Goal: Information Seeking & Learning: Learn about a topic

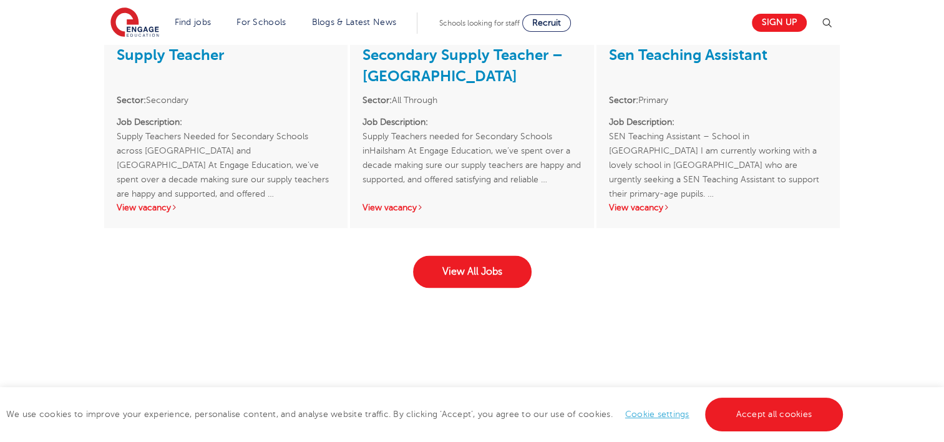
scroll to position [1997, 0]
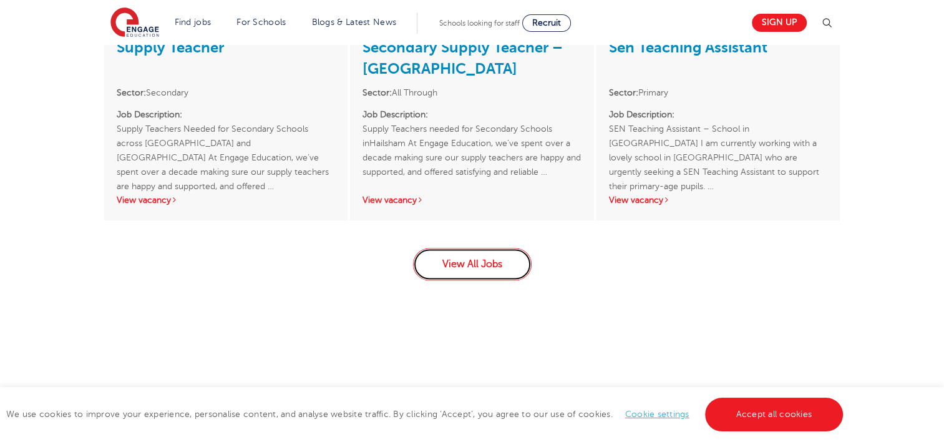
click at [480, 252] on link "View All Jobs" at bounding box center [472, 264] width 119 height 32
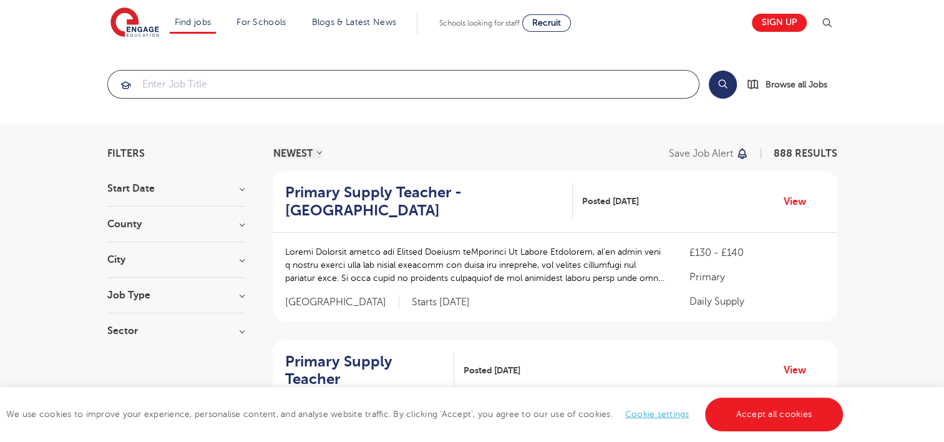
click at [225, 85] on input "search" at bounding box center [403, 84] width 591 height 27
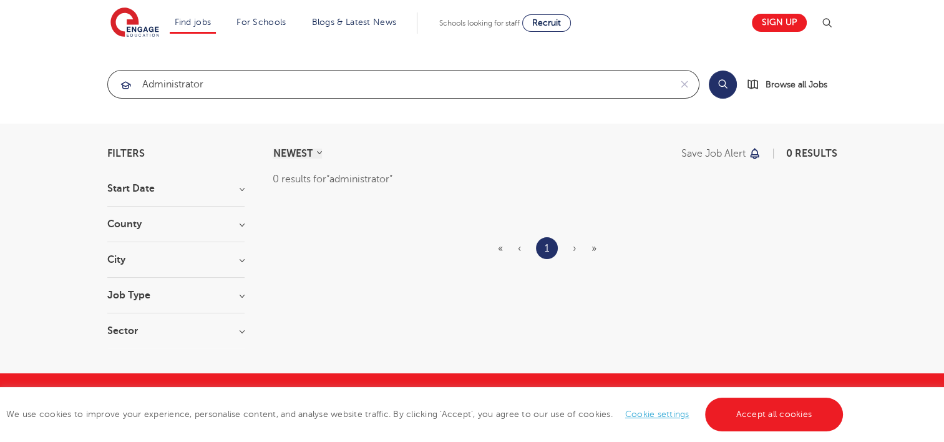
drag, startPoint x: 261, startPoint y: 79, endPoint x: 125, endPoint y: 63, distance: 136.9
click at [125, 63] on section "administrator Search Browse all Jobs" at bounding box center [472, 84] width 944 height 79
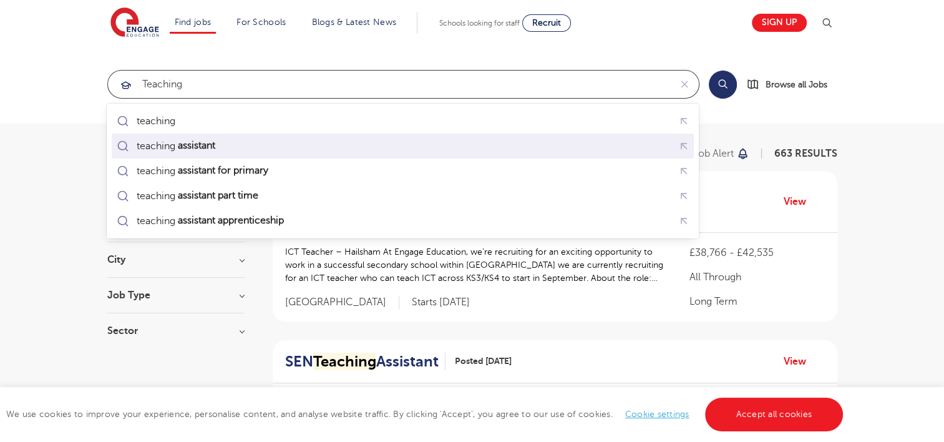
click at [190, 145] on mark "assistant" at bounding box center [195, 145] width 41 height 15
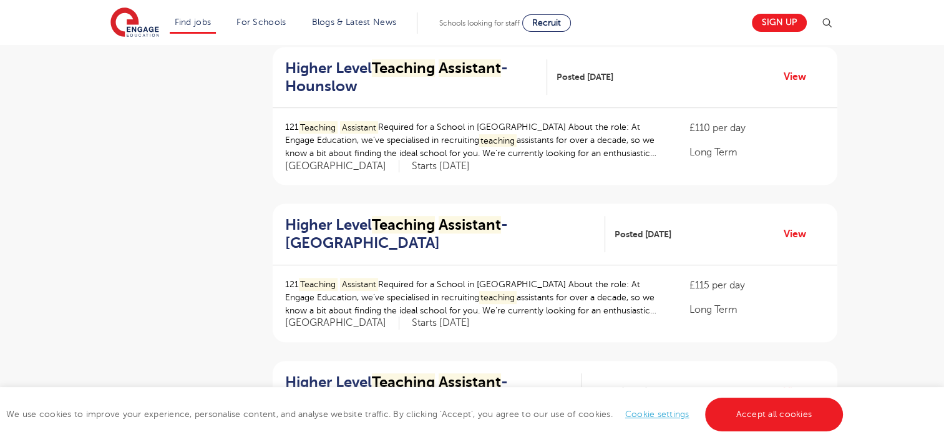
scroll to position [749, 0]
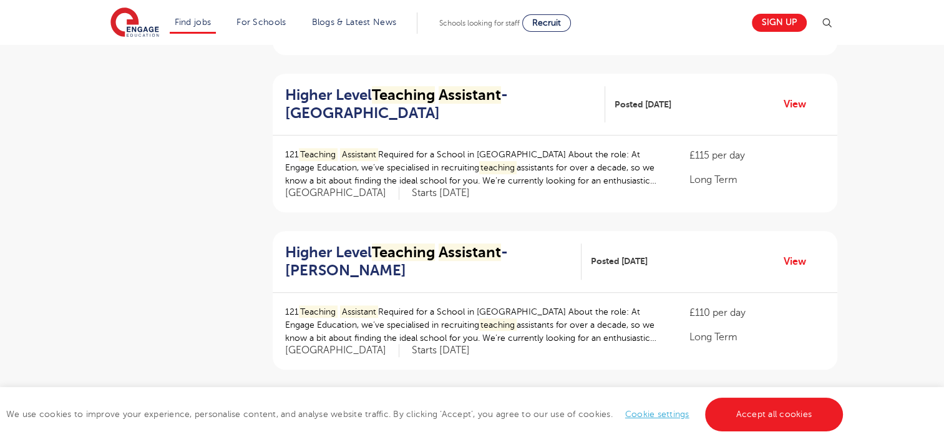
type input "teaching assistant"
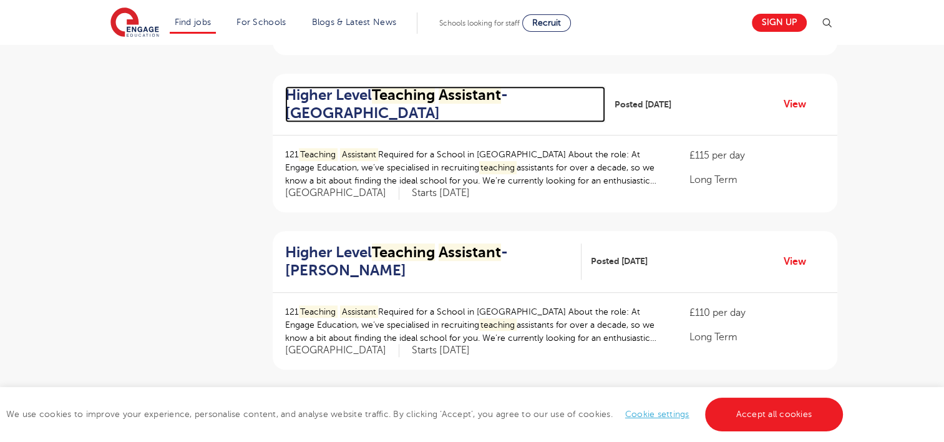
click at [363, 86] on h2 "Higher Level Teaching Assistant - [GEOGRAPHIC_DATA]" at bounding box center [440, 104] width 310 height 36
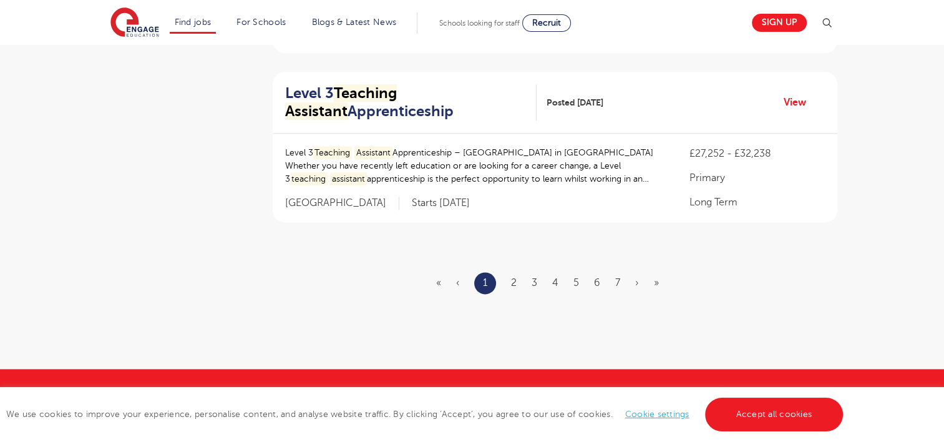
scroll to position [1560, 0]
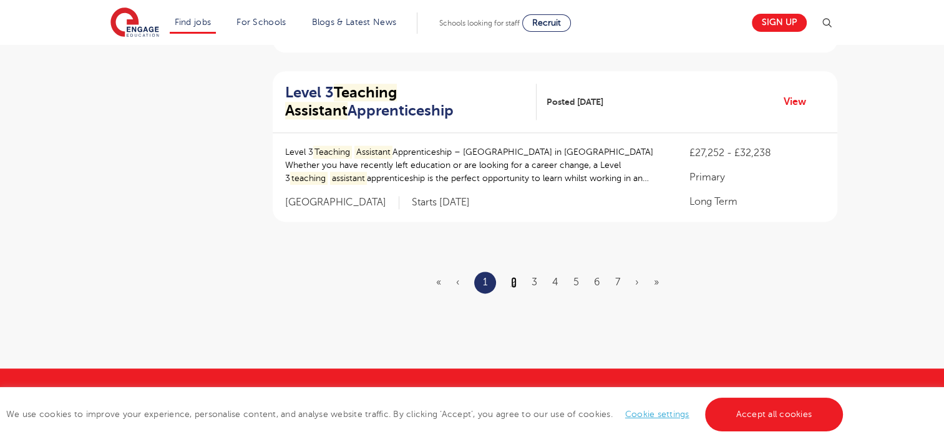
click at [514, 276] on link "2" at bounding box center [514, 281] width 6 height 11
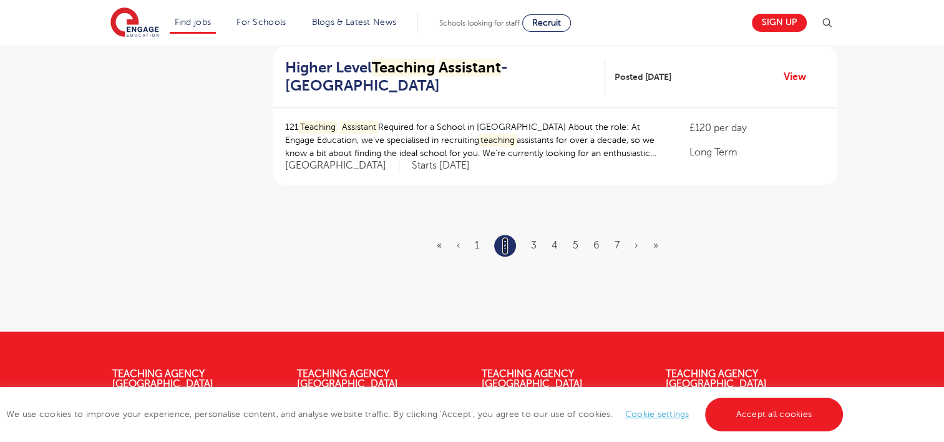
scroll to position [1560, 0]
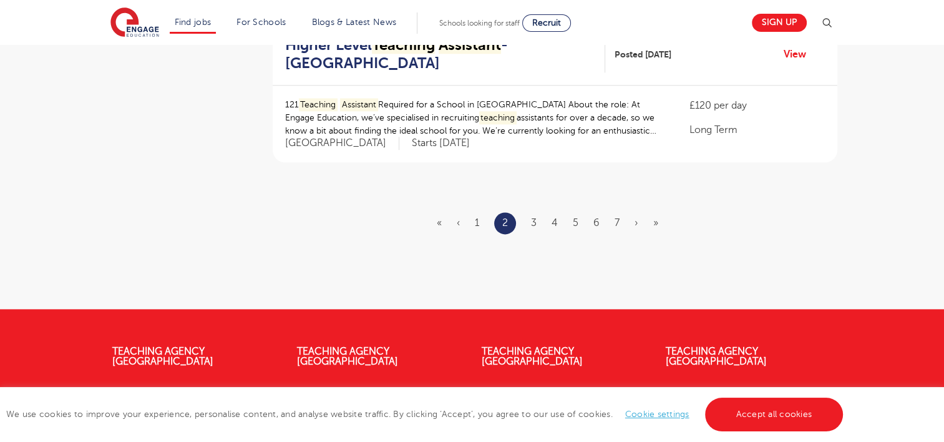
click at [530, 217] on ul "« ‹ 1 2 3 4 5 6 7 › »" at bounding box center [555, 223] width 237 height 22
click at [532, 220] on link "3" at bounding box center [534, 222] width 6 height 11
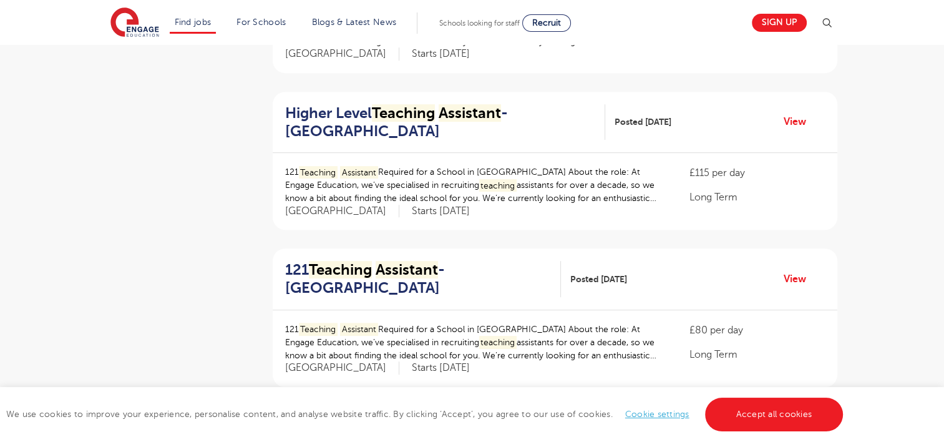
scroll to position [562, 0]
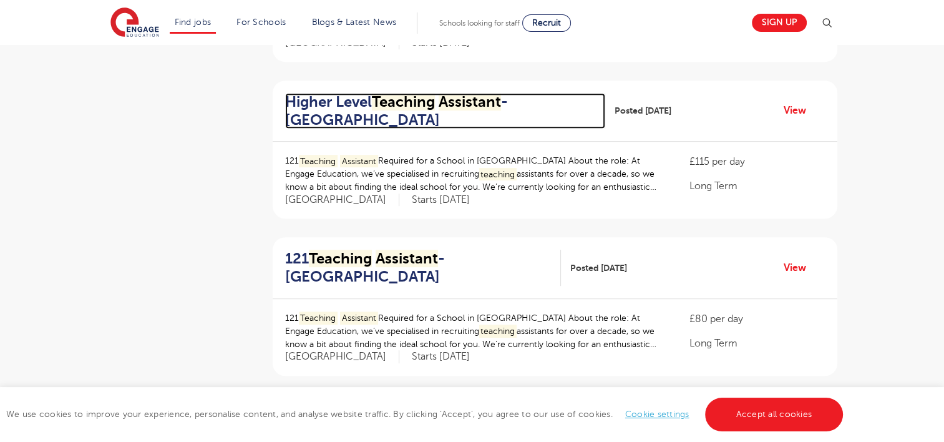
click at [420, 102] on mark "Teaching" at bounding box center [403, 101] width 63 height 17
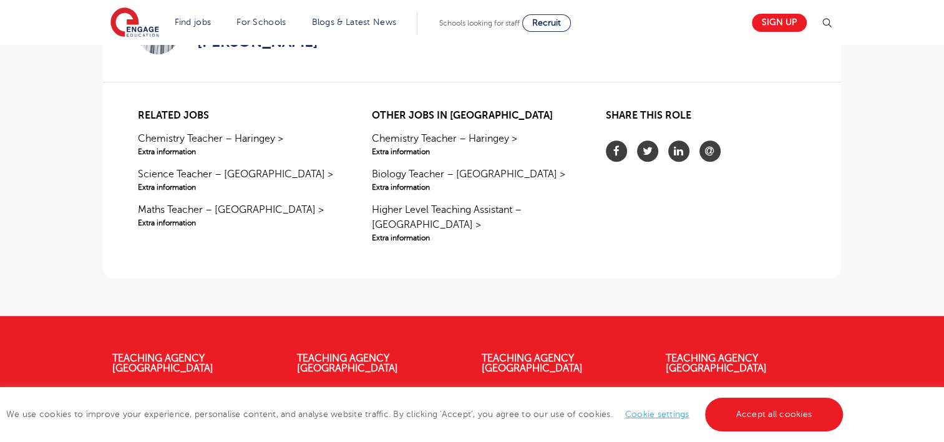
scroll to position [1186, 0]
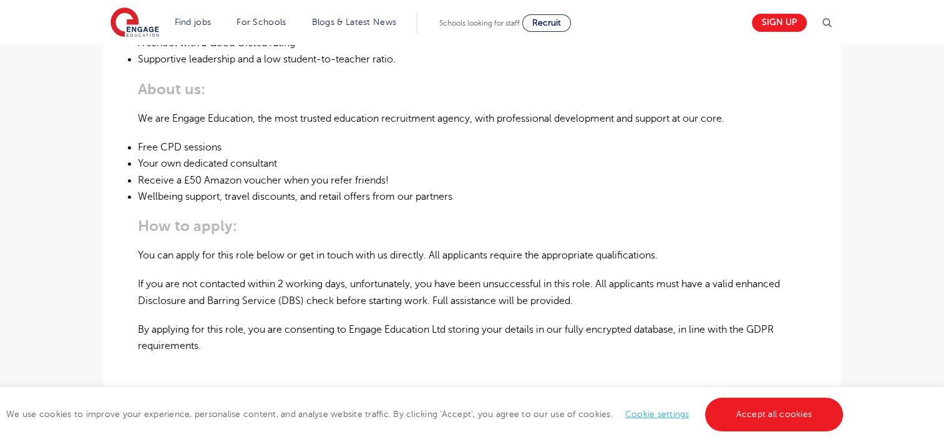
scroll to position [811, 0]
